Goal: Transaction & Acquisition: Purchase product/service

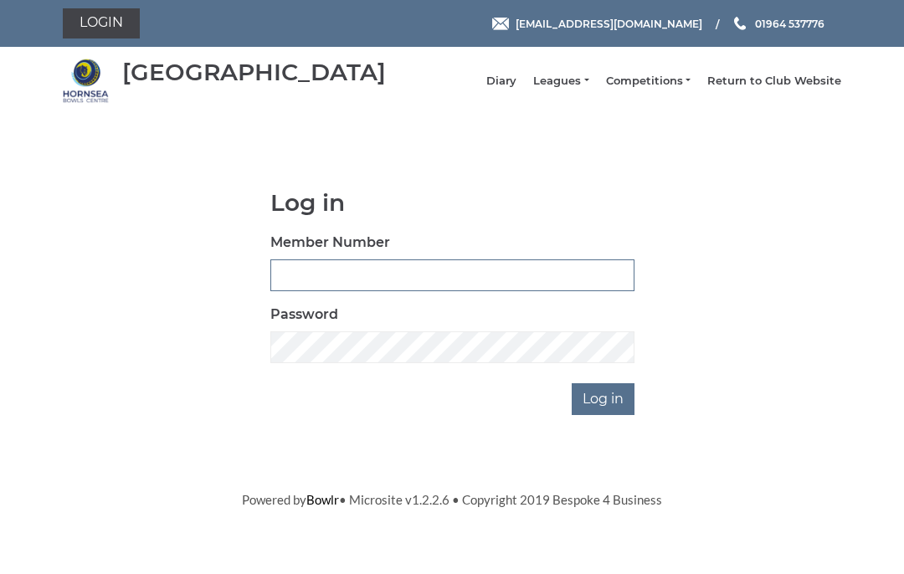
click at [297, 286] on input "Member Number" at bounding box center [452, 275] width 364 height 32
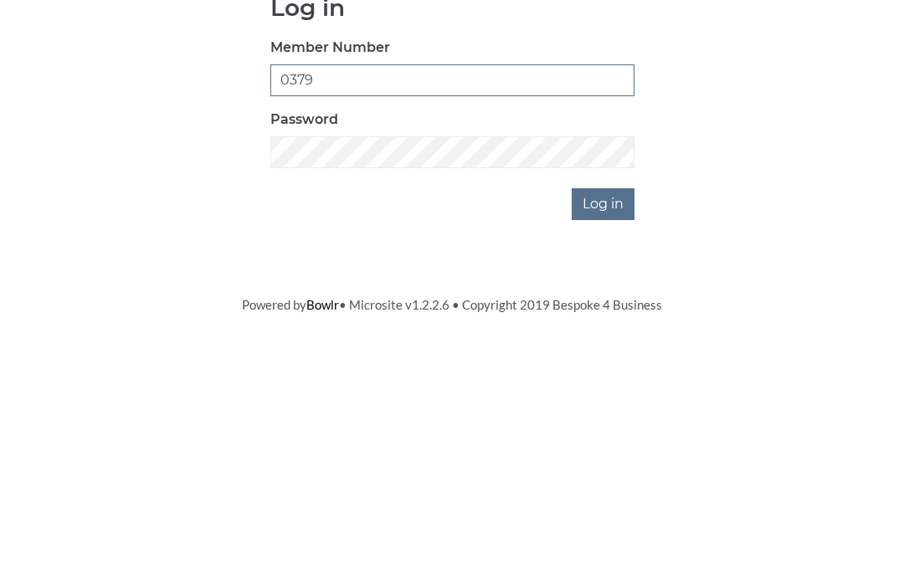
type input "0379"
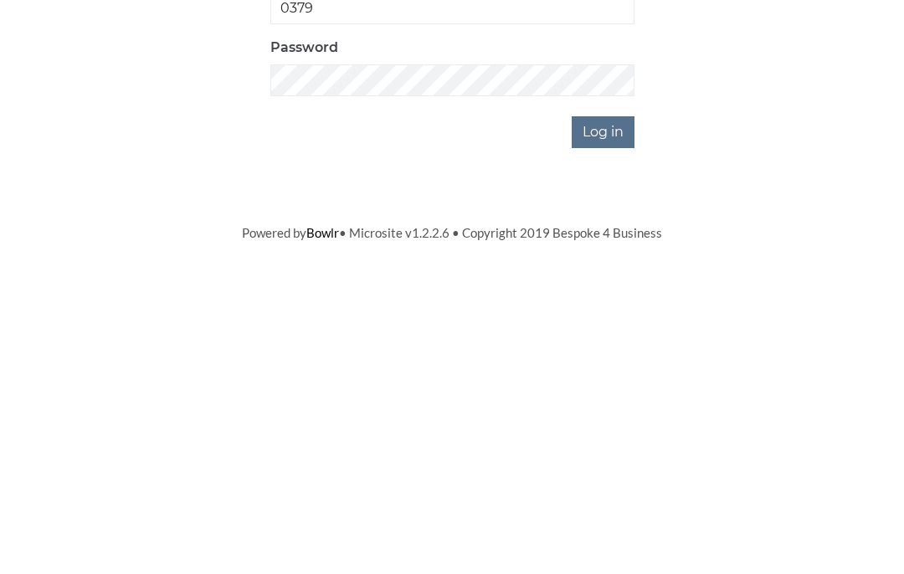
click at [604, 383] on input "Log in" at bounding box center [602, 399] width 63 height 32
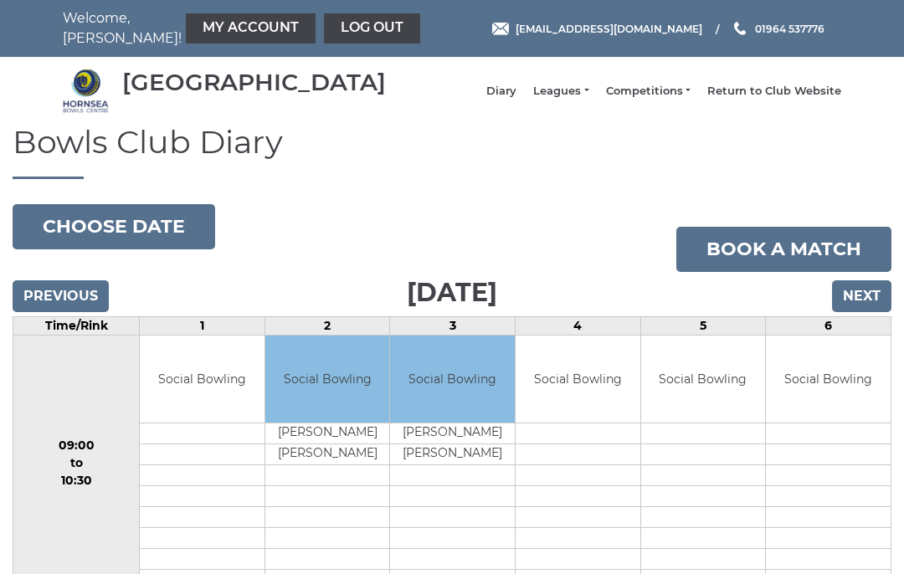
click at [857, 309] on input "Next" at bounding box center [861, 296] width 59 height 32
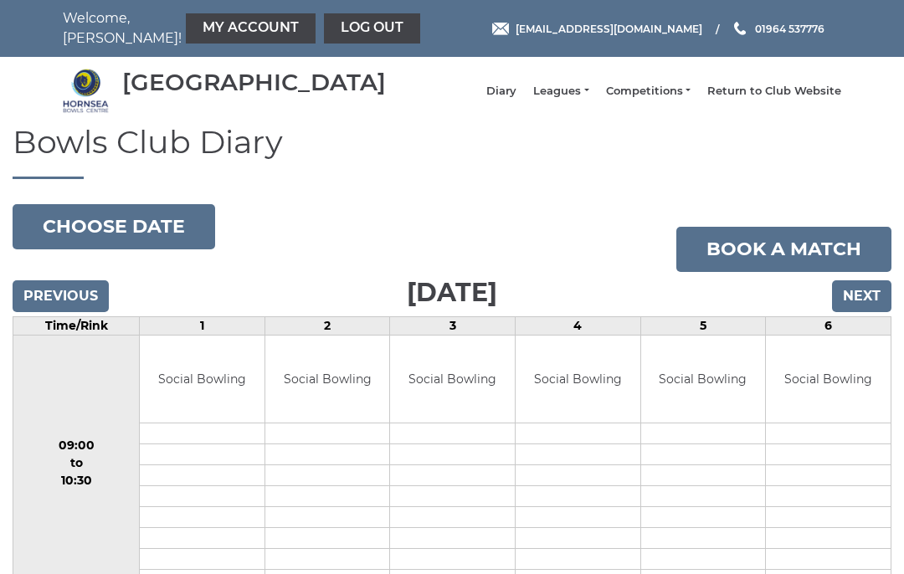
click at [207, 24] on link "My Account" at bounding box center [251, 28] width 130 height 30
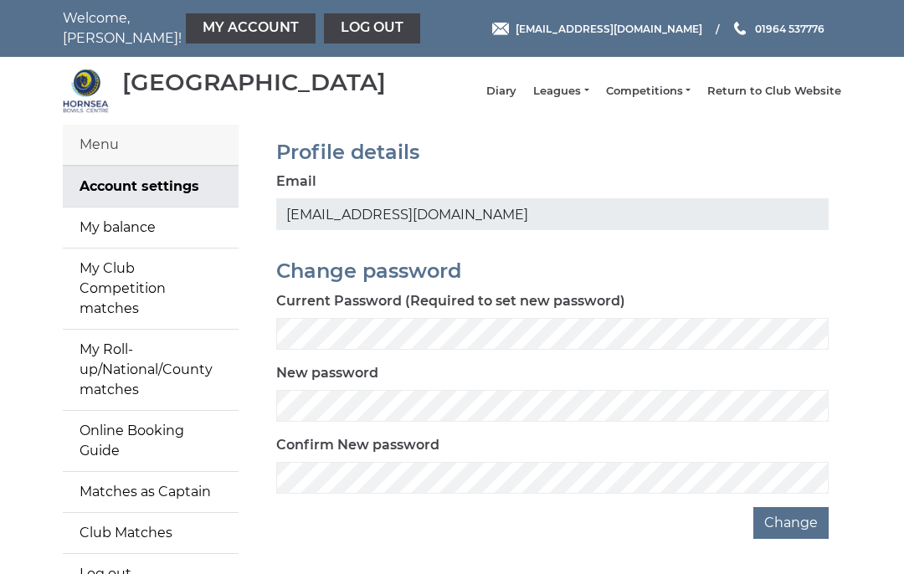
click at [126, 239] on link "My balance" at bounding box center [151, 227] width 176 height 40
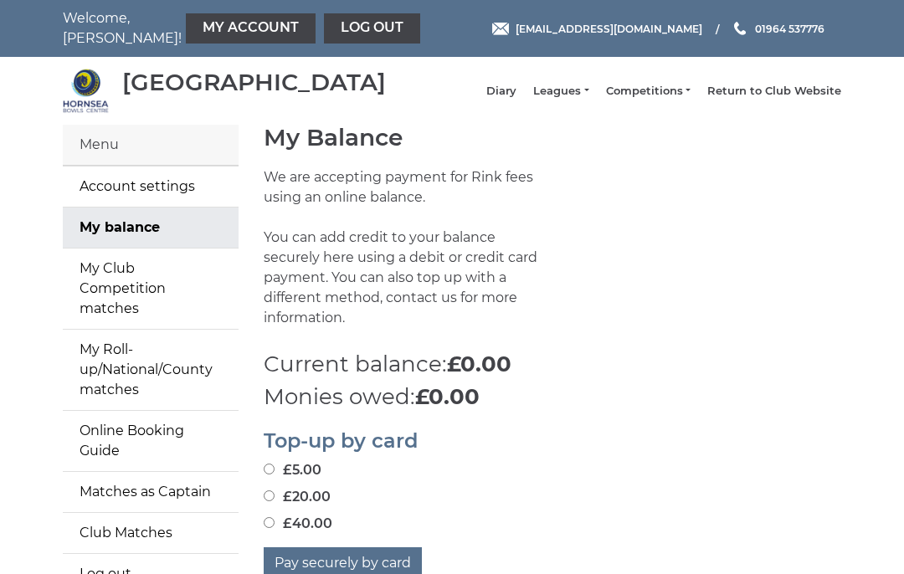
scroll to position [82, 0]
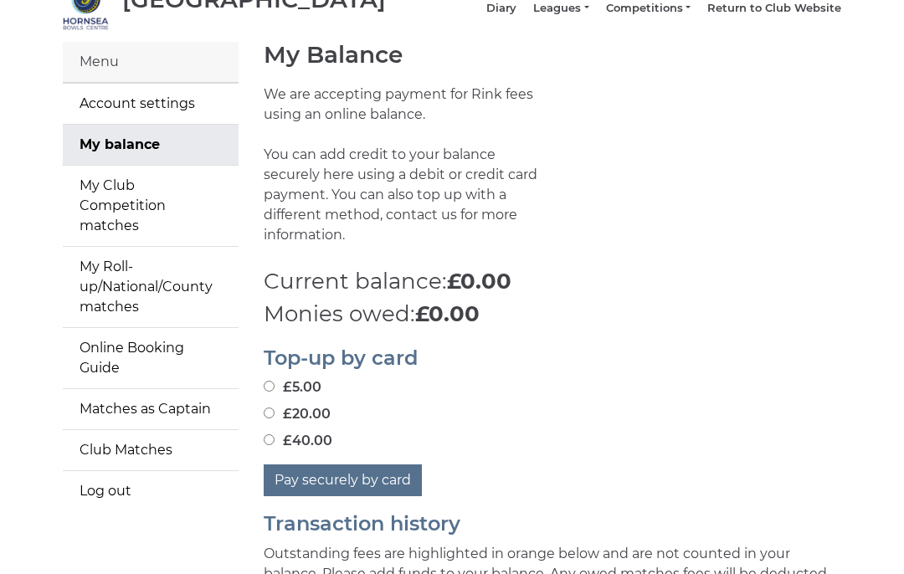
click at [272, 408] on input "£20.00" at bounding box center [269, 413] width 11 height 11
radio input "true"
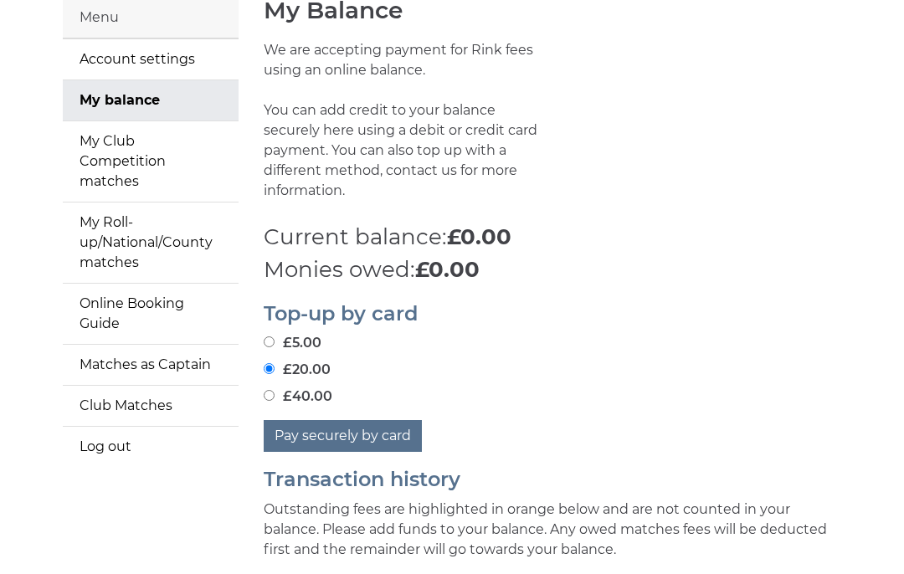
click at [334, 427] on button "Pay securely by card" at bounding box center [343, 437] width 158 height 32
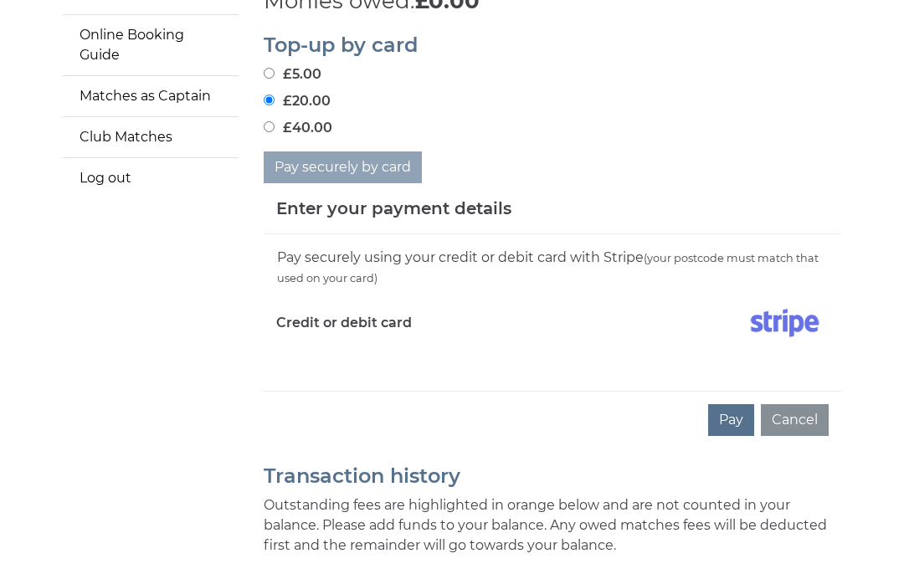
scroll to position [395, 0]
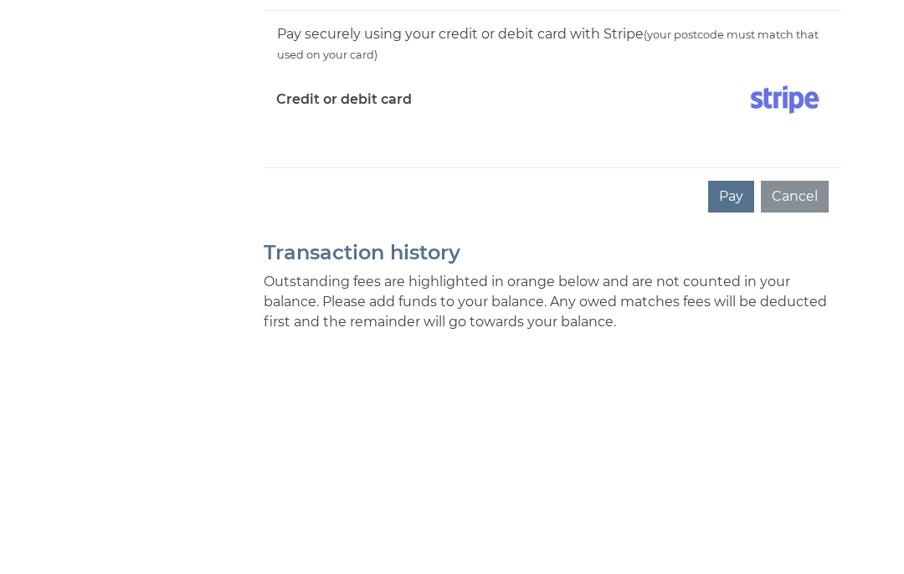
click at [728, 303] on div at bounding box center [696, 327] width 289 height 49
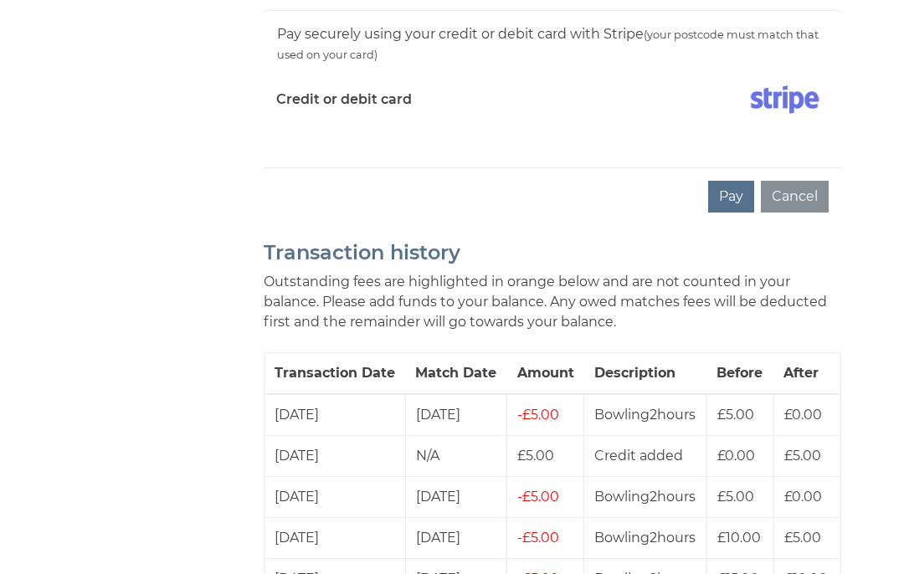
click at [735, 139] on div "Pay securely using your credit or debit card with Stripe (your postcode must ma…" at bounding box center [552, 89] width 577 height 156
click at [727, 189] on button "Pay" at bounding box center [731, 197] width 46 height 32
